Goal: Information Seeking & Learning: Check status

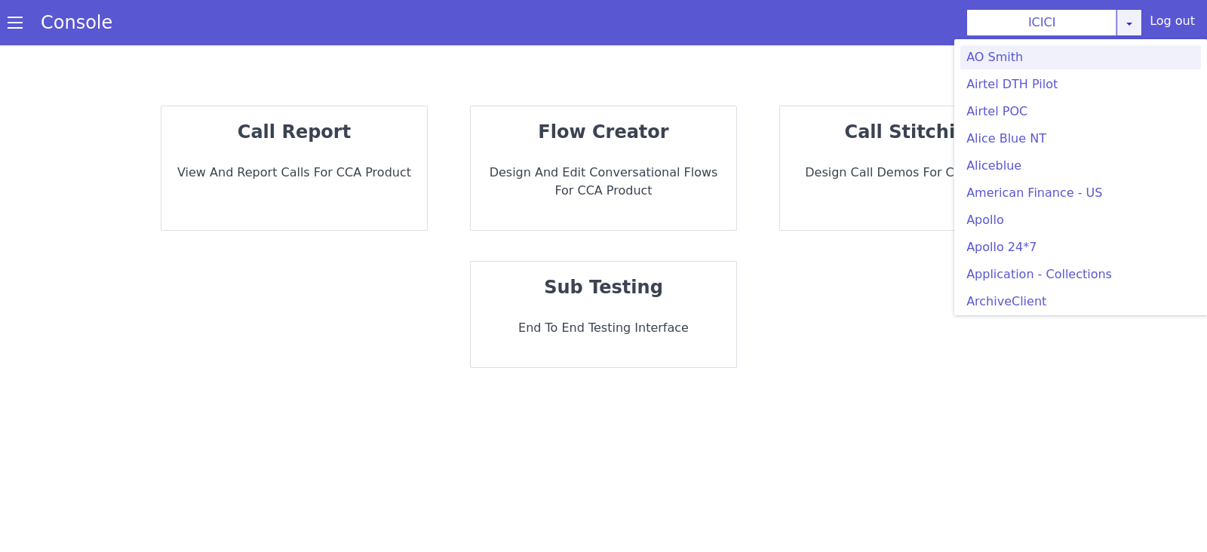
click at [1131, 32] on link at bounding box center [1130, 22] width 26 height 27
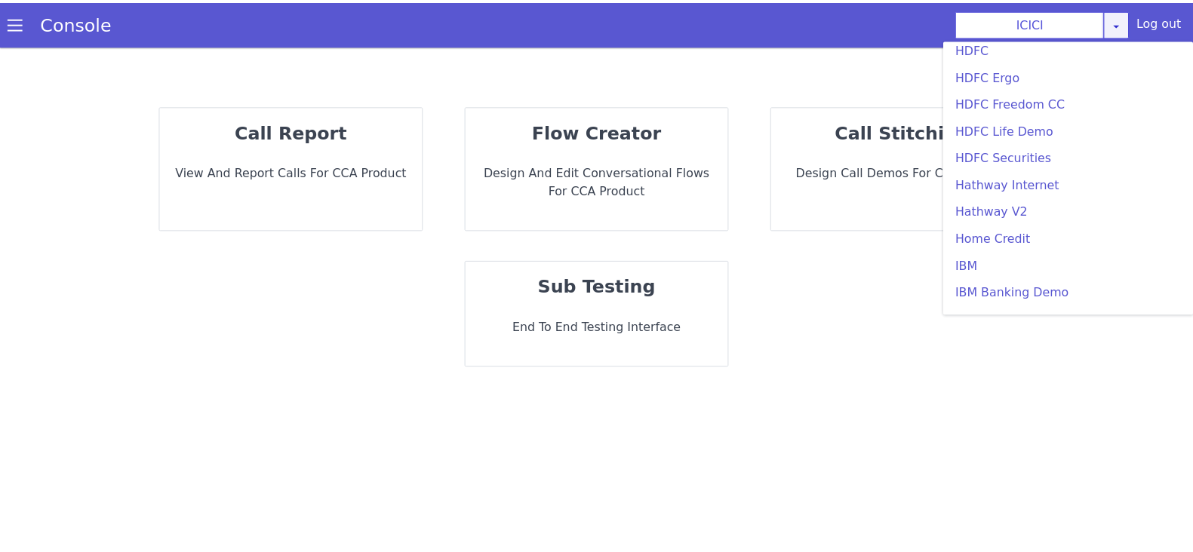
scroll to position [1690, 0]
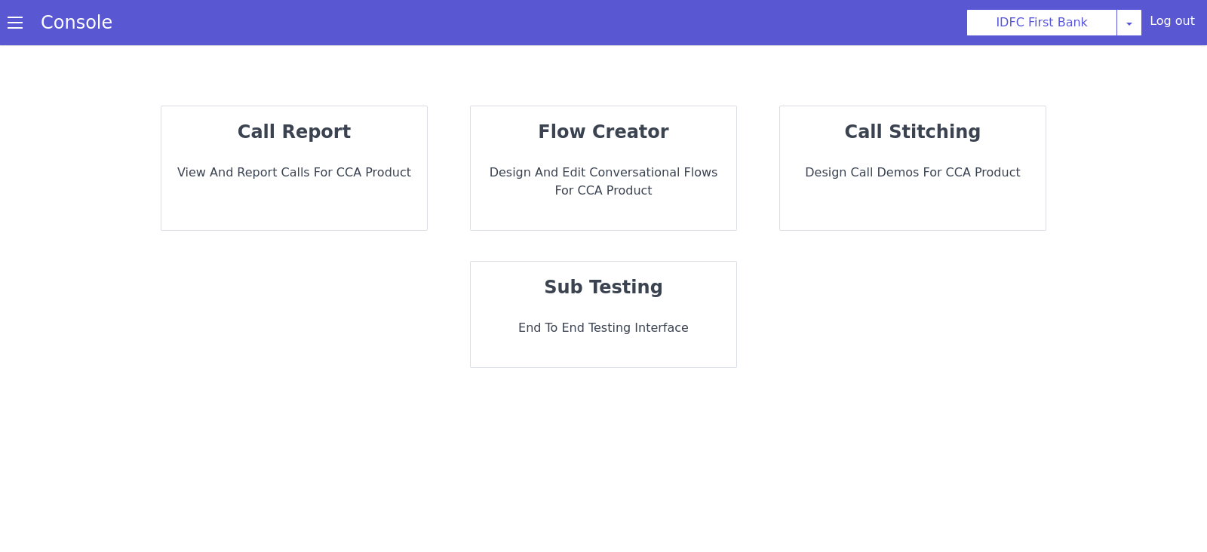
click at [662, 326] on p "End to End Testing Interface" at bounding box center [603, 328] width 241 height 18
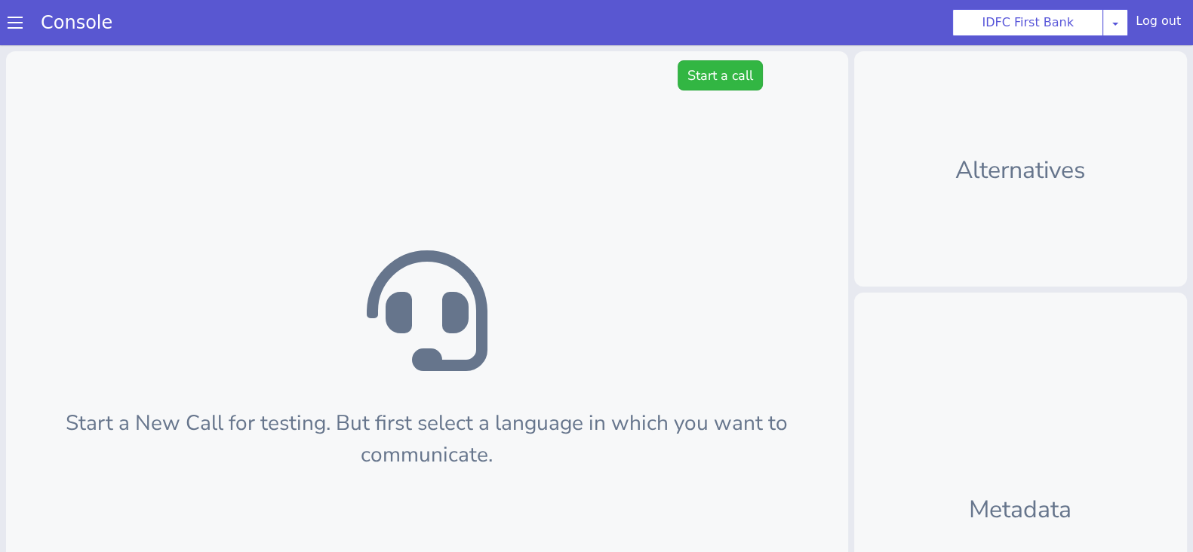
scroll to position [4, 0]
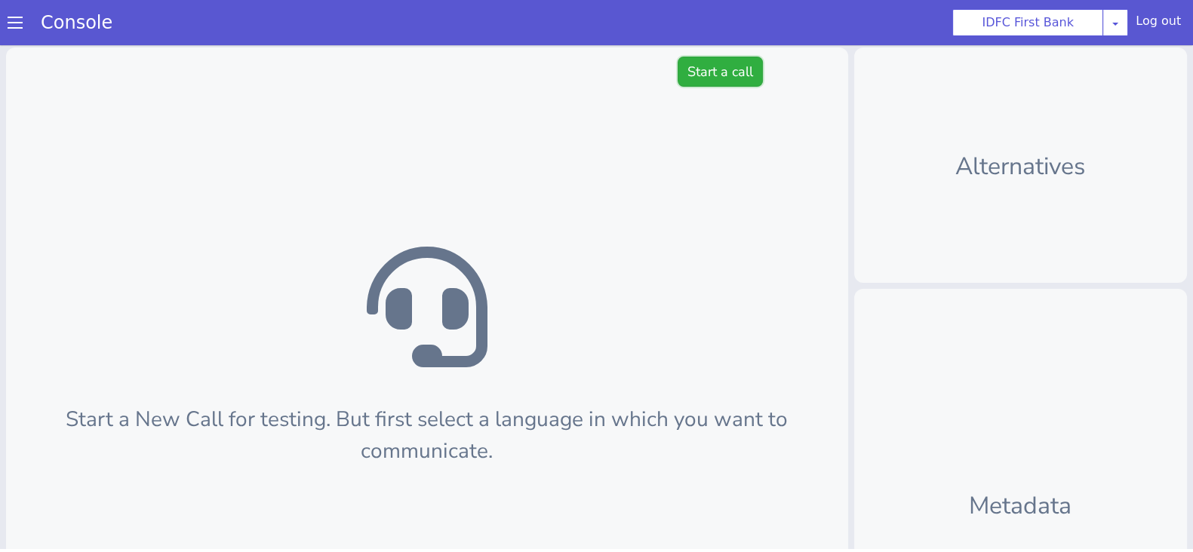
click at [721, 63] on button "Start a call" at bounding box center [720, 72] width 85 height 30
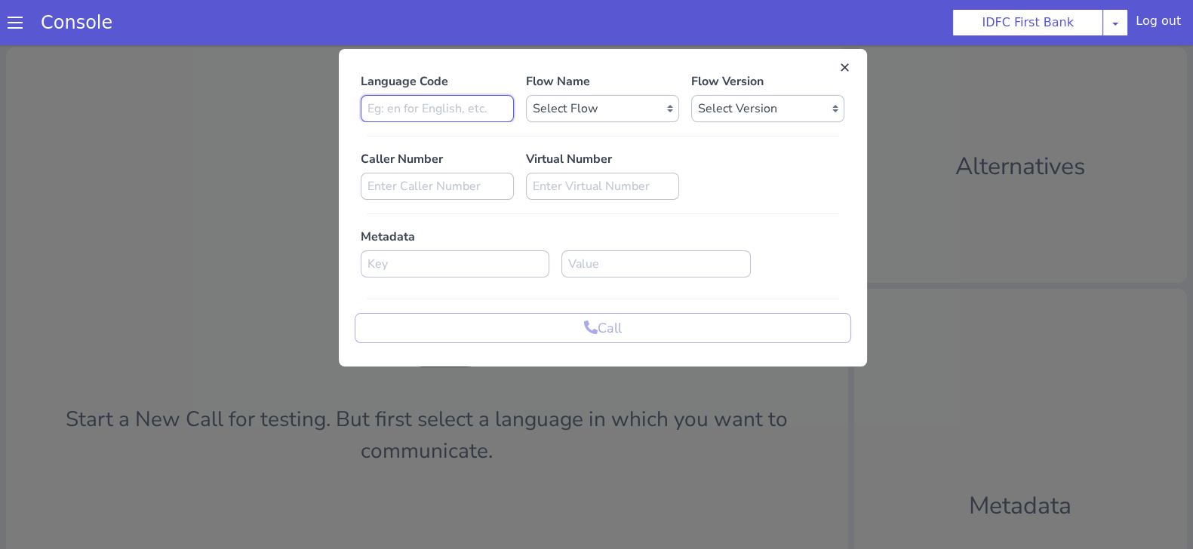
click at [419, 113] on input at bounding box center [437, 108] width 153 height 27
type input "hi"
click at [573, 106] on select "Select Flow IDFC - MEL Flexi Rough work IDFC Test - English SA Funding T+15 Rem…" at bounding box center [602, 108] width 153 height 27
click at [797, 108] on select "Select Version" at bounding box center [767, 108] width 153 height 27
click at [838, 64] on button at bounding box center [845, 67] width 15 height 15
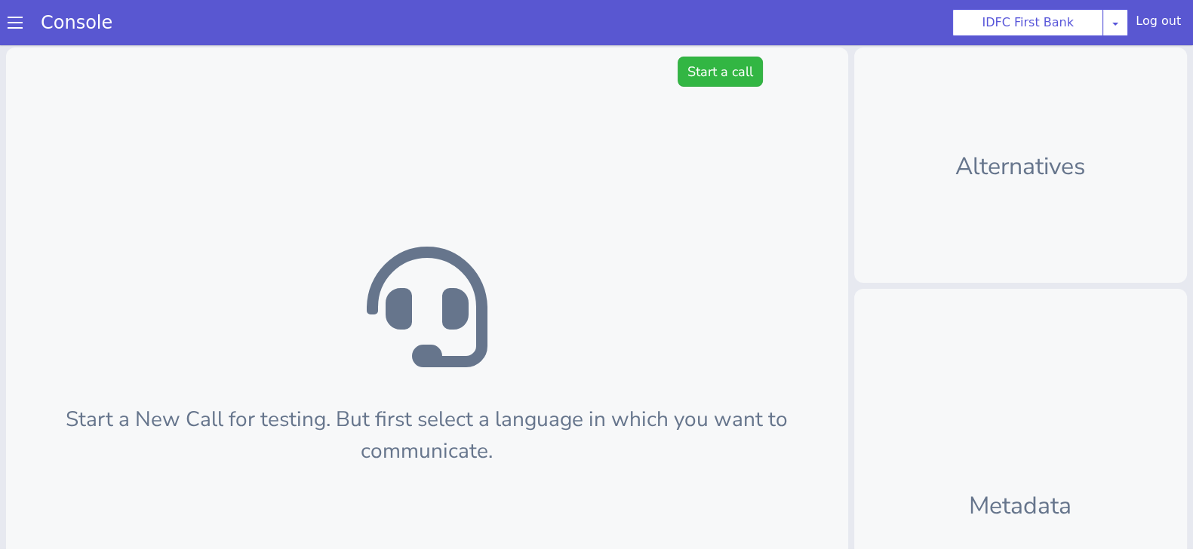
click at [11, 16] on span at bounding box center [15, 22] width 15 height 15
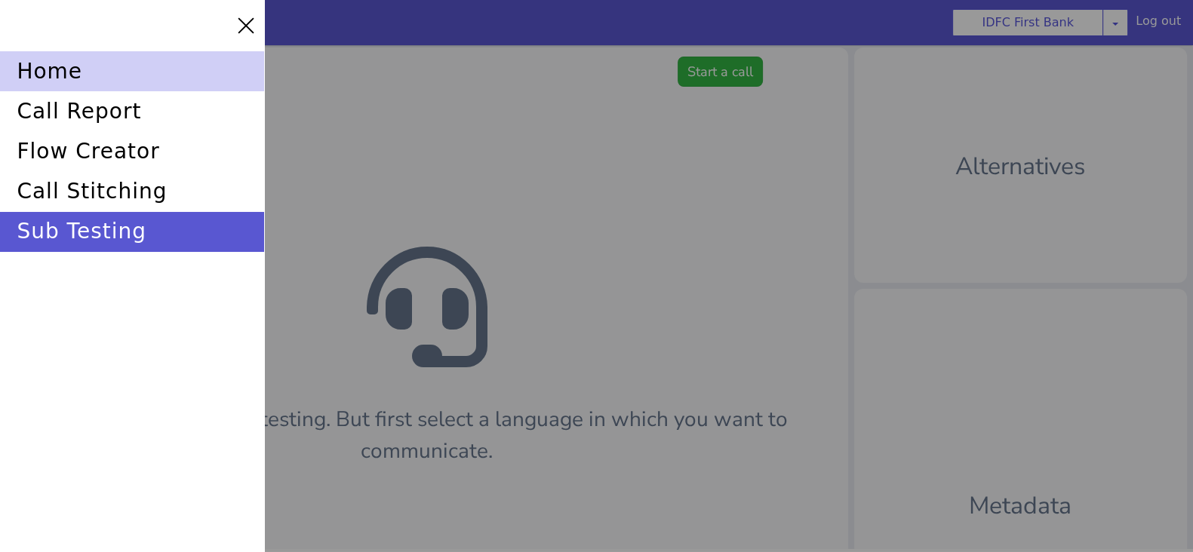
click at [34, 66] on div "home" at bounding box center [132, 71] width 264 height 40
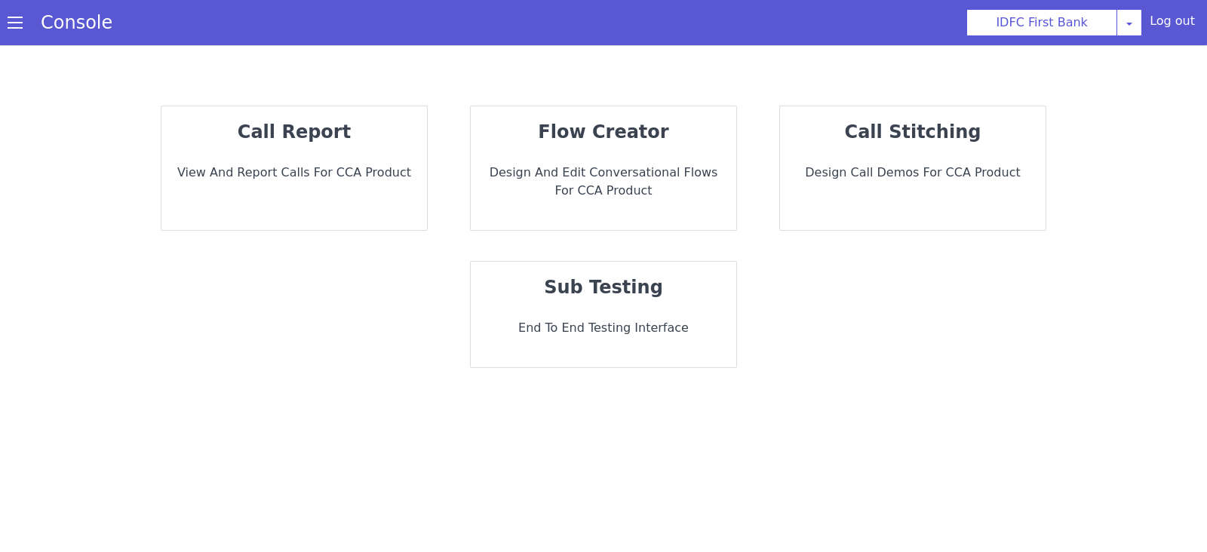
click at [294, 156] on div "call report View and report calls for CCA Product" at bounding box center [294, 168] width 266 height 124
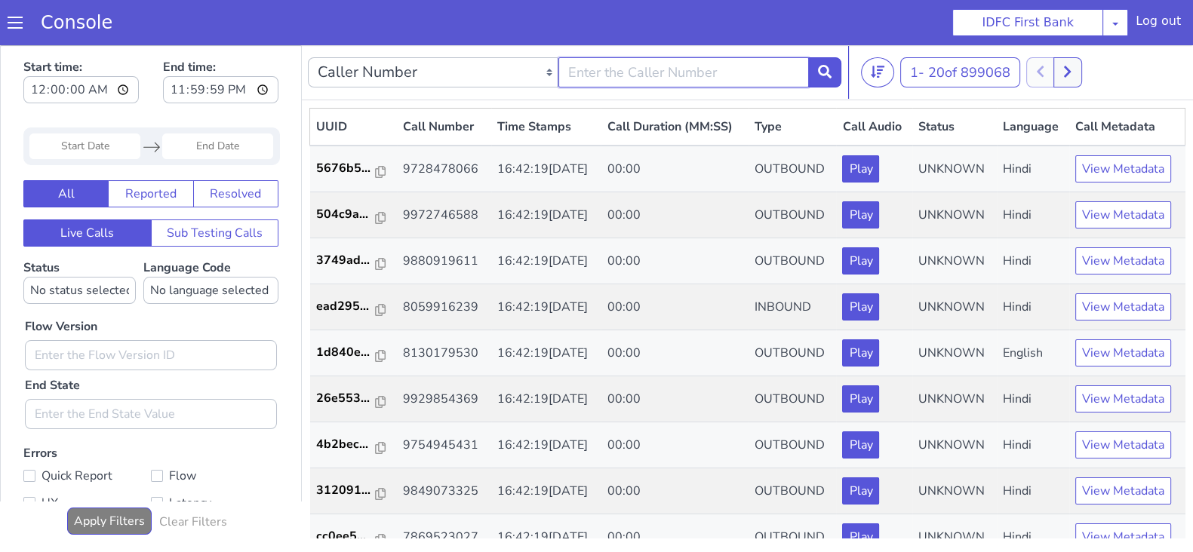
click at [610, 81] on input "text" at bounding box center [683, 72] width 251 height 30
type input "8240938442"
click at [822, 76] on icon at bounding box center [825, 72] width 14 height 14
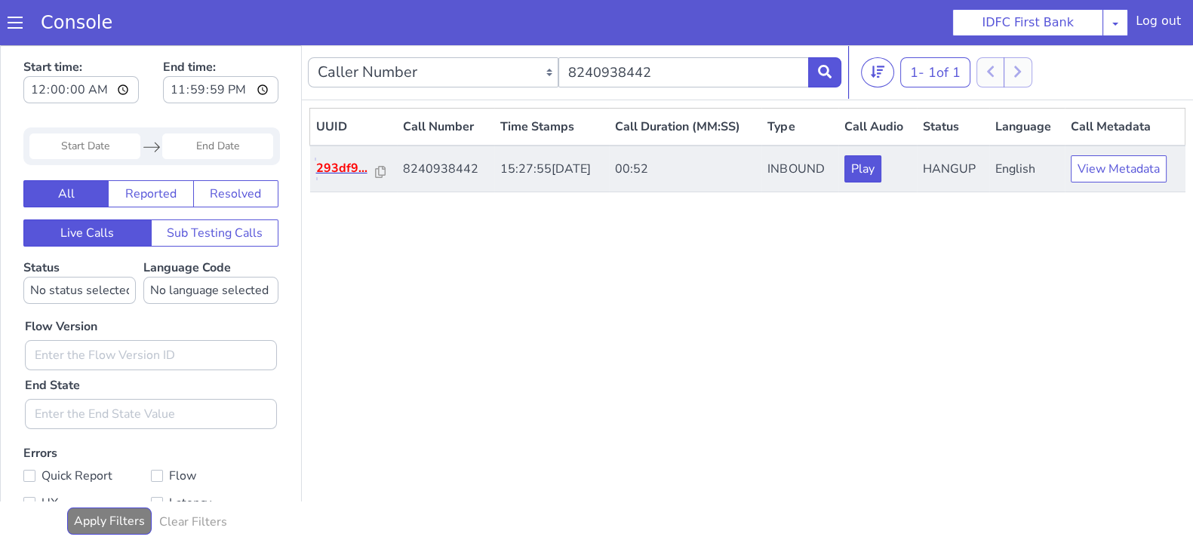
click at [349, 167] on p "293df9..." at bounding box center [346, 168] width 60 height 18
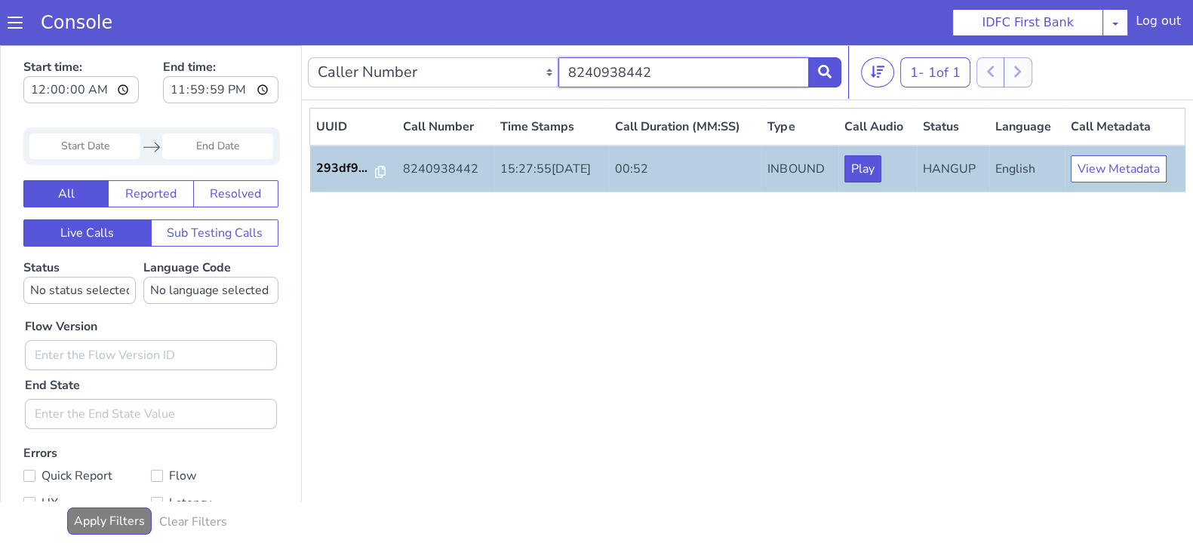
click at [694, 83] on input "8240938442" at bounding box center [683, 72] width 251 height 30
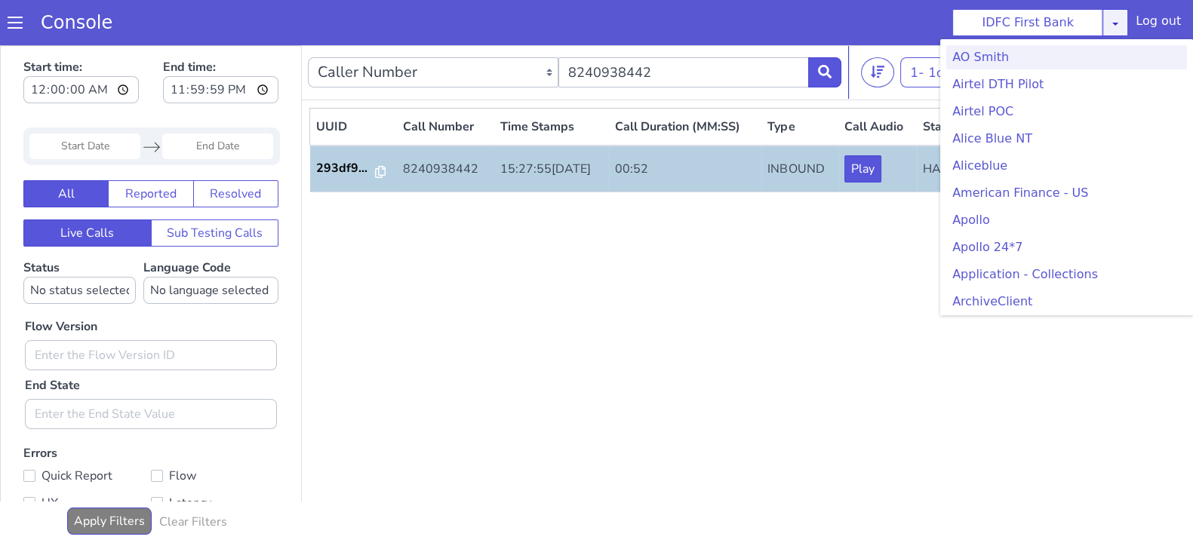
click at [1119, 24] on icon at bounding box center [1115, 23] width 12 height 12
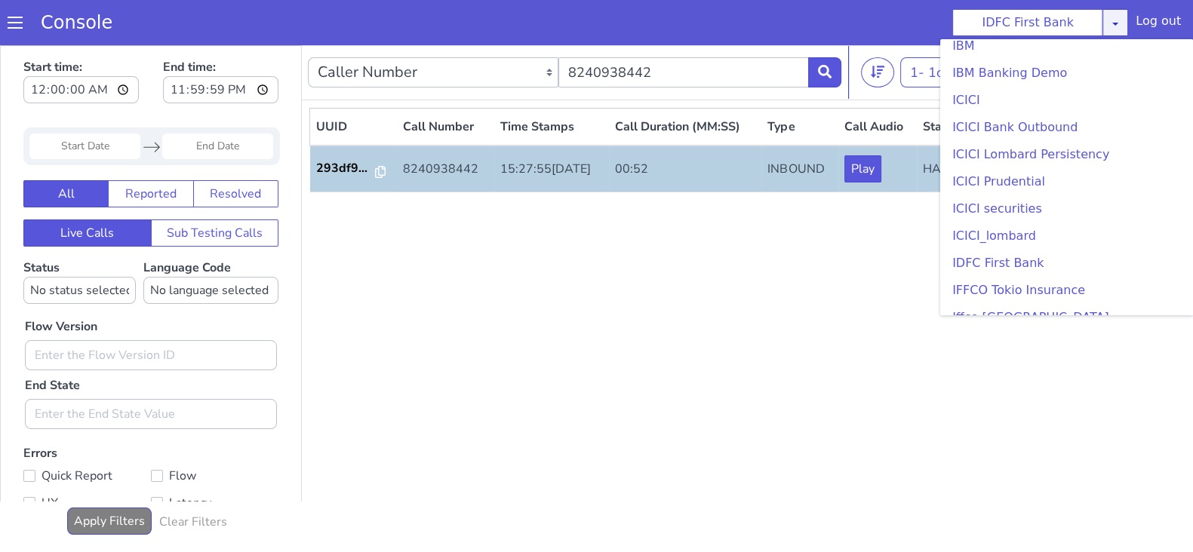
scroll to position [1690, 0]
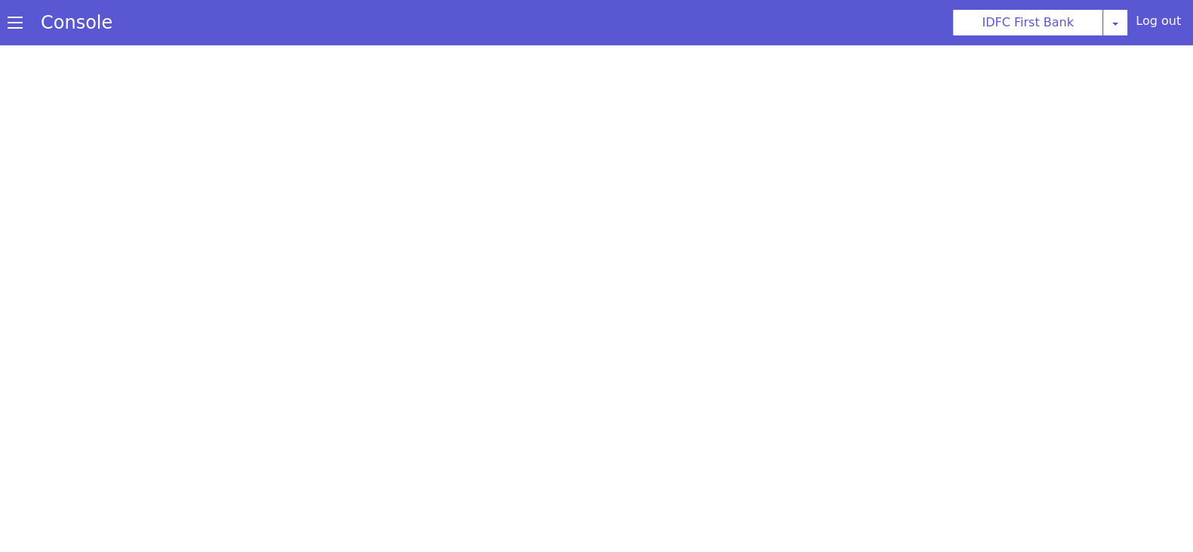
click at [724, 263] on div at bounding box center [596, 298] width 1193 height 507
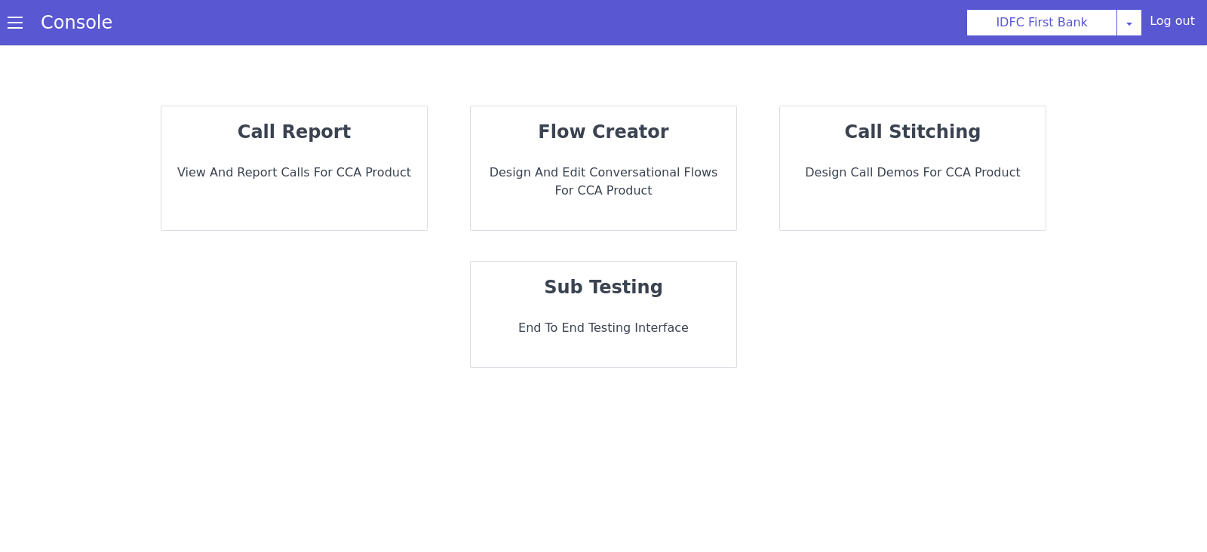
click at [272, 175] on p "View and report calls for CCA Product" at bounding box center [294, 173] width 241 height 18
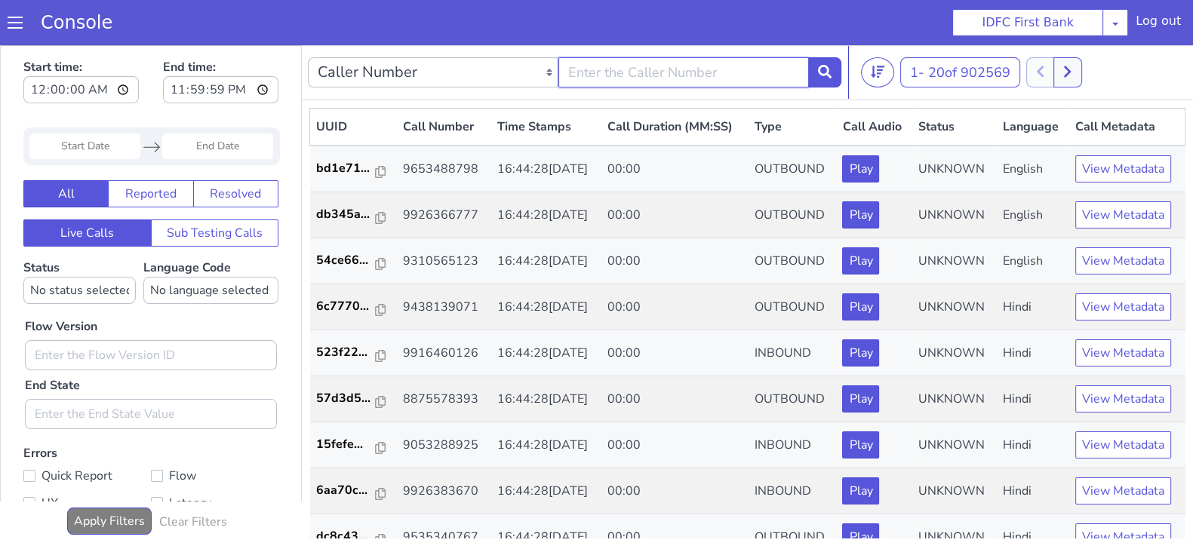
click at [583, 72] on input "text" at bounding box center [683, 72] width 251 height 30
type input "8240938442"
click at [833, 78] on button at bounding box center [824, 72] width 33 height 30
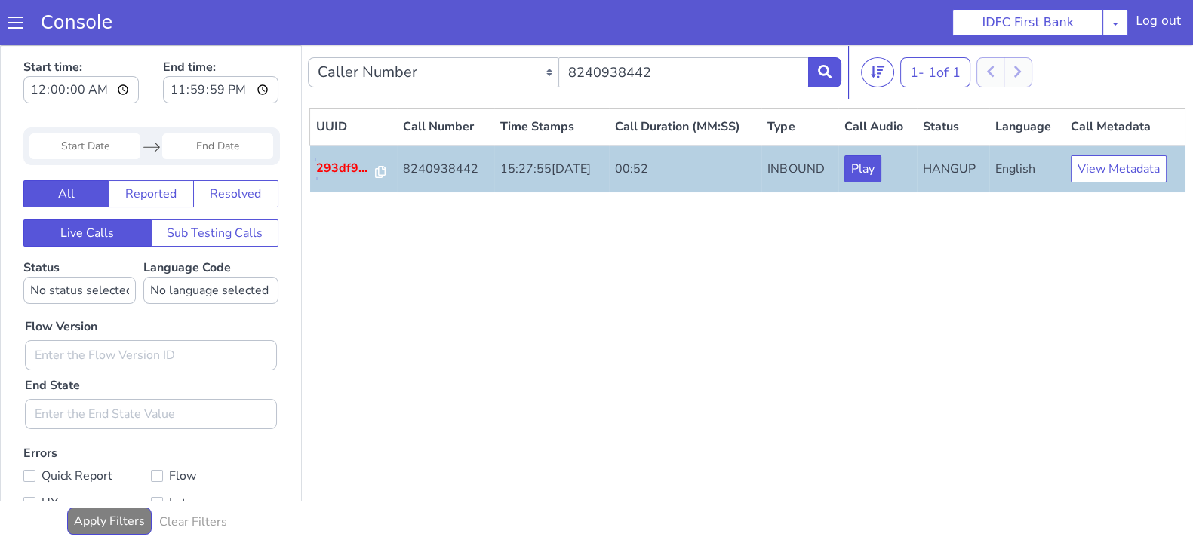
click at [337, 168] on p "293df9..." at bounding box center [346, 168] width 60 height 18
click at [831, 58] on button at bounding box center [824, 72] width 33 height 30
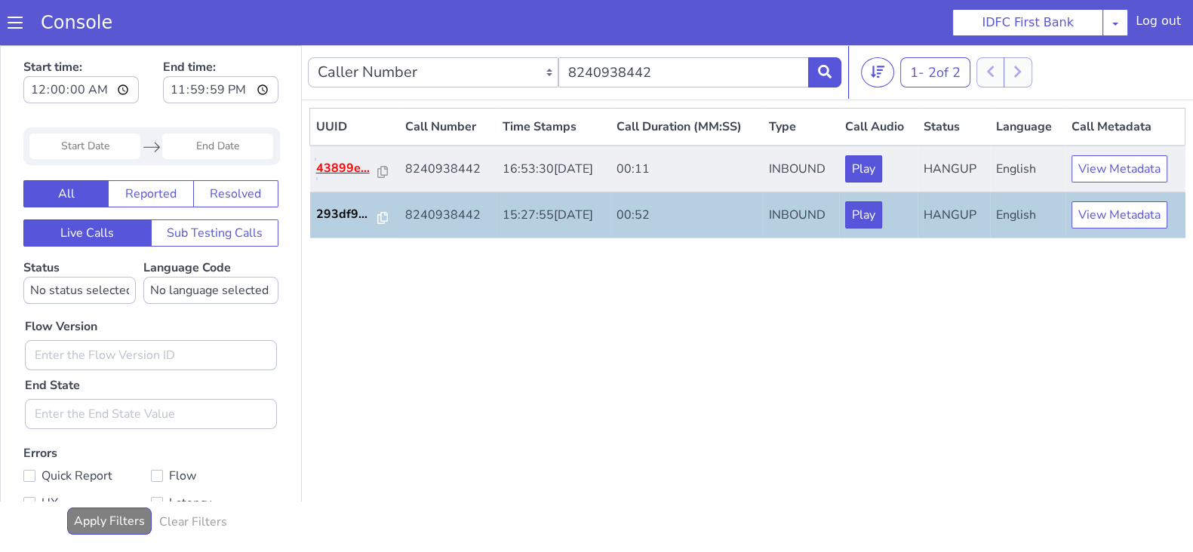
click at [356, 169] on p "43899e..." at bounding box center [347, 168] width 63 height 18
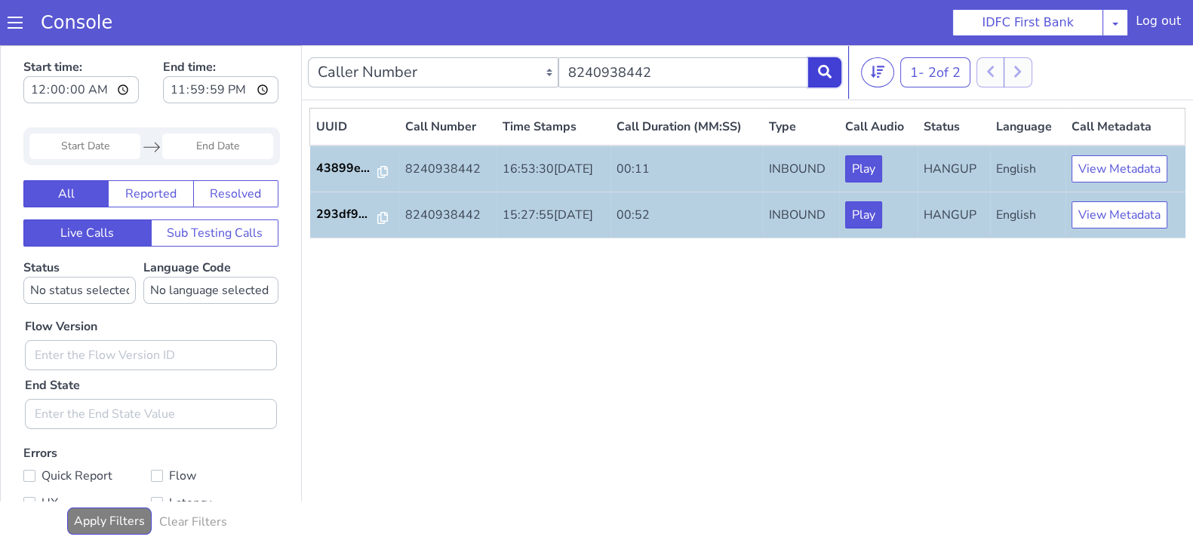
click at [829, 78] on button at bounding box center [824, 72] width 33 height 30
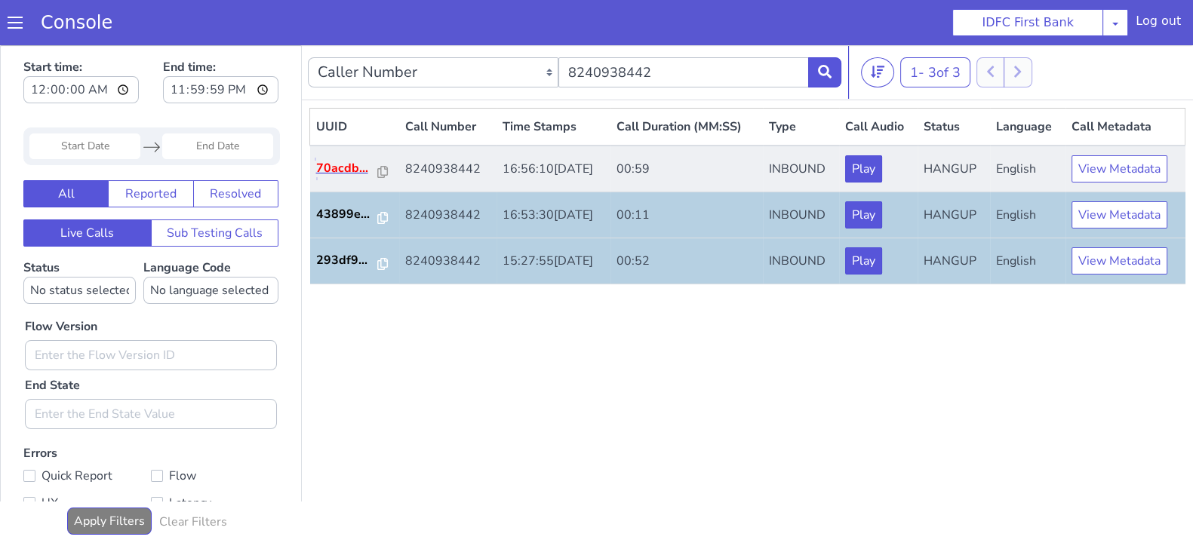
click at [340, 172] on p "70acdb..." at bounding box center [347, 168] width 63 height 18
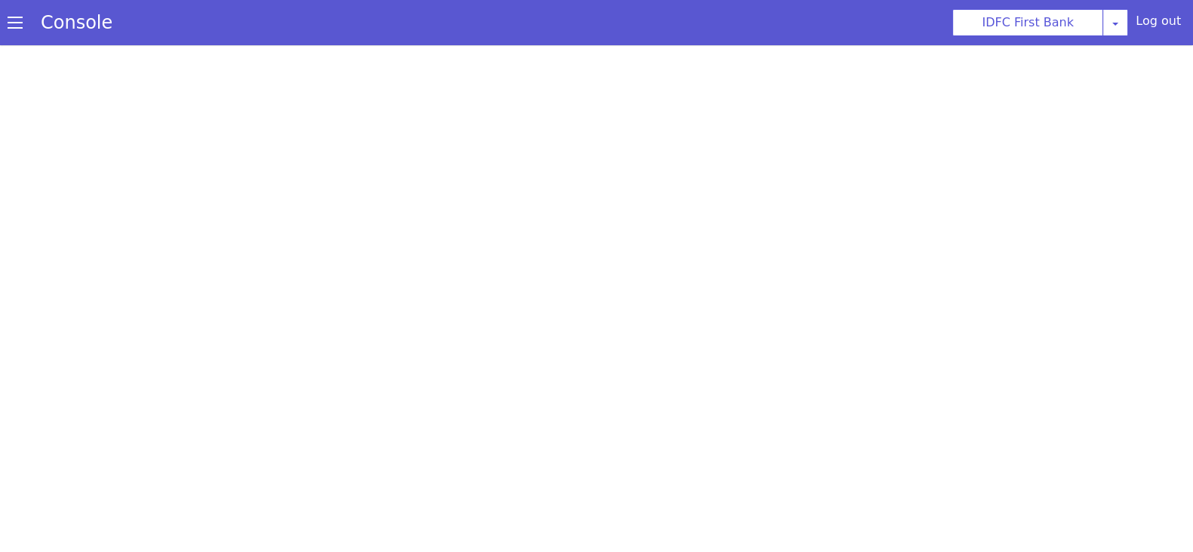
click at [622, 159] on div at bounding box center [596, 298] width 1193 height 507
click at [520, 180] on div at bounding box center [596, 298] width 1193 height 507
